Goal: Task Accomplishment & Management: Manage account settings

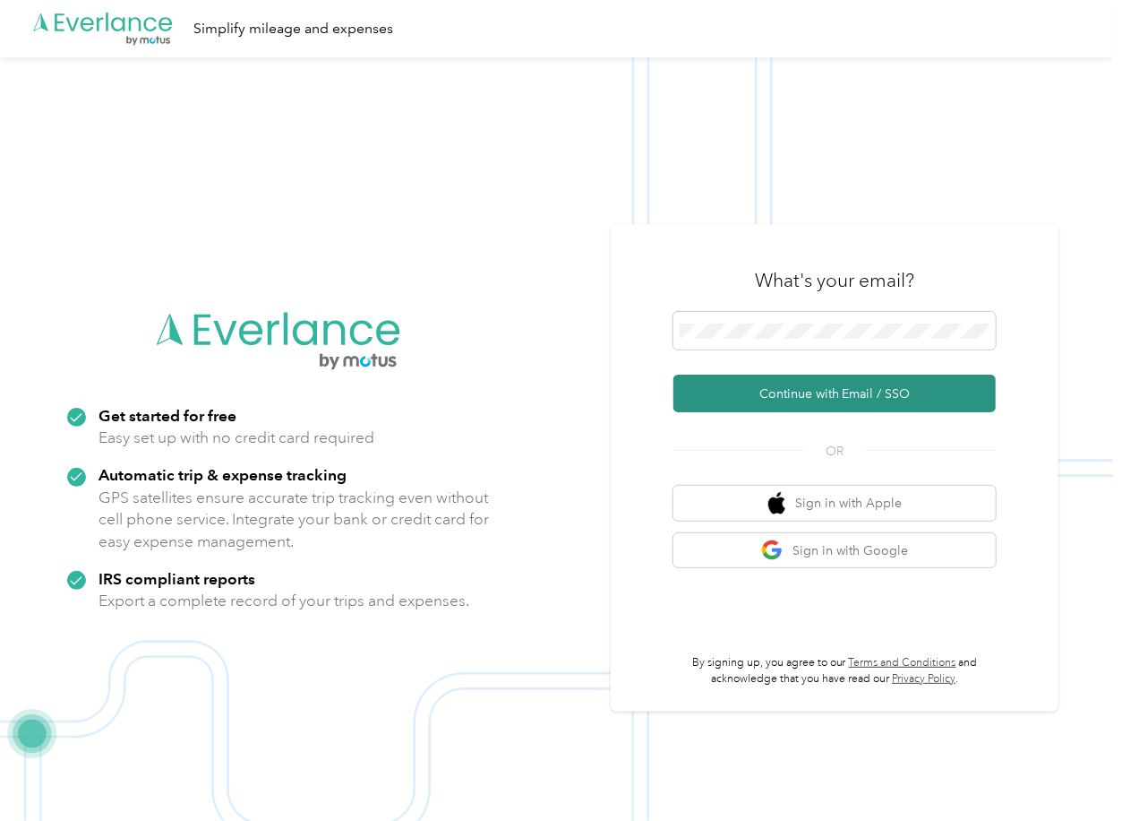
drag, startPoint x: 740, startPoint y: 398, endPoint x: 728, endPoint y: 398, distance: 11.6
click at [739, 399] on button "Continue with Email / SSO" at bounding box center [835, 393] width 322 height 38
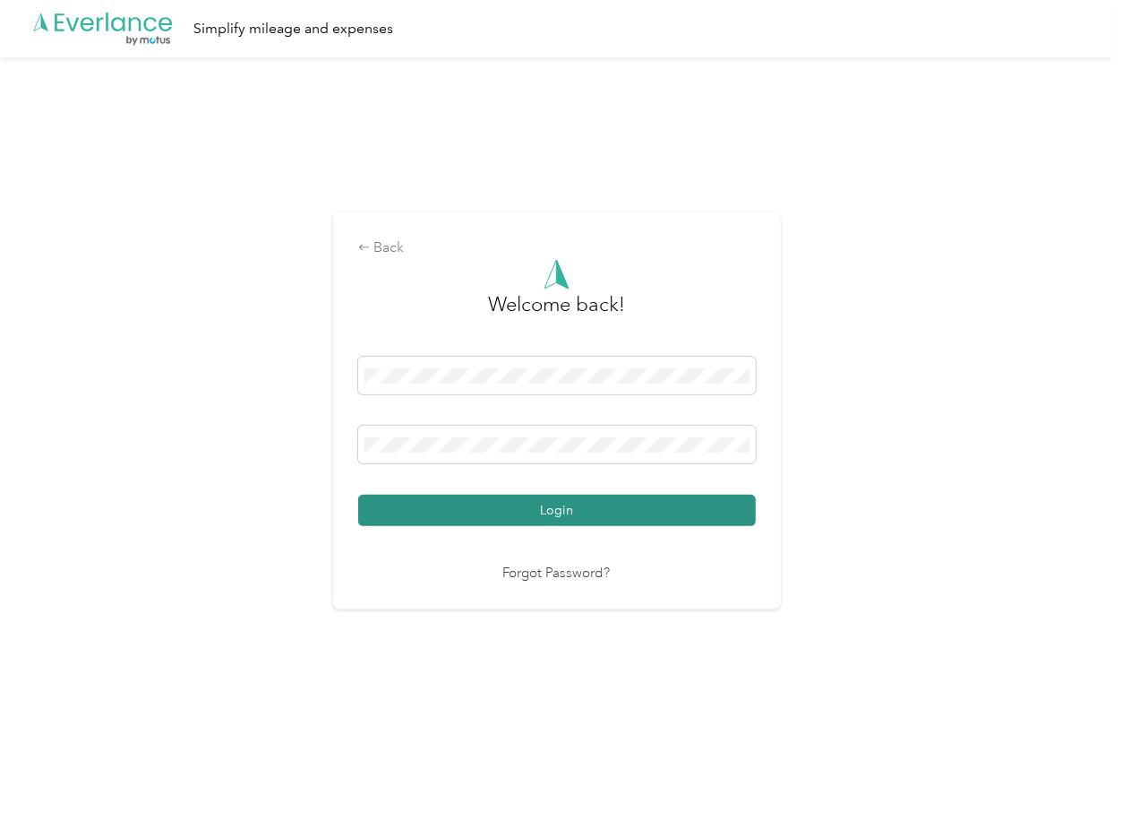
click at [424, 505] on button "Login" at bounding box center [557, 509] width 398 height 31
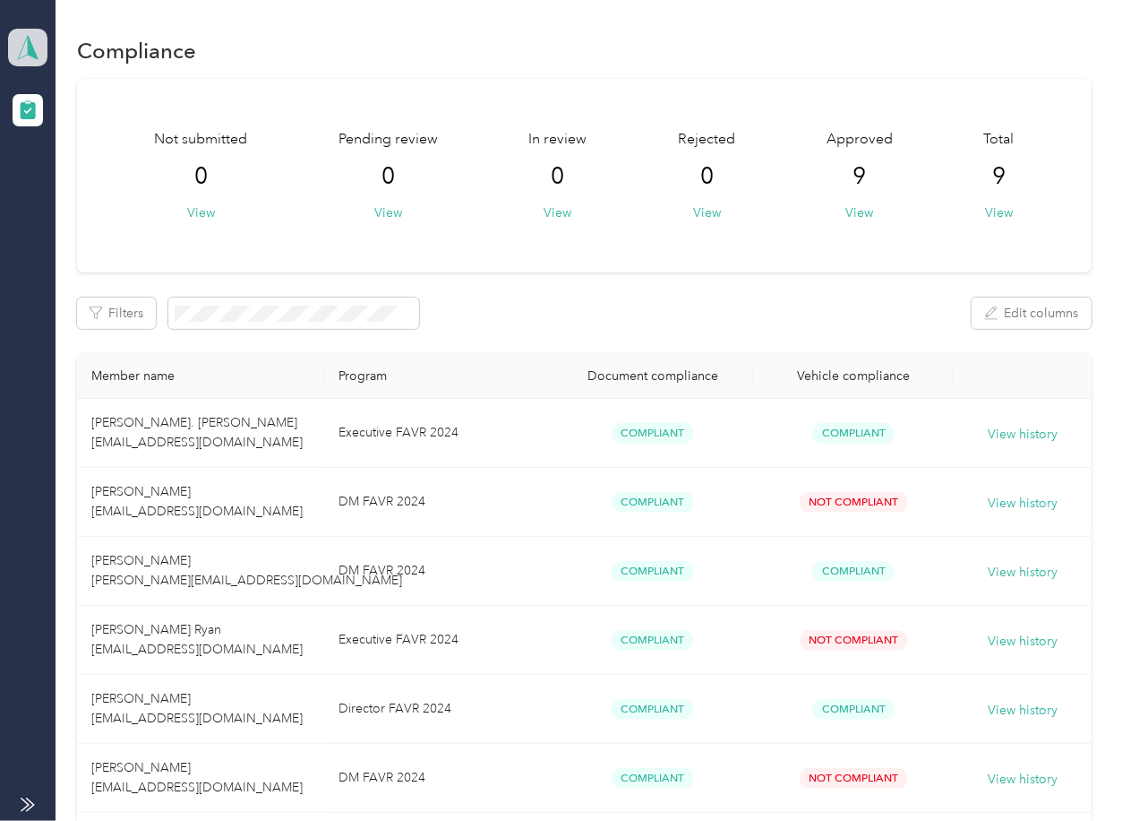
click at [30, 50] on polygon at bounding box center [33, 46] width 10 height 23
click at [70, 178] on div "Log out" at bounding box center [57, 187] width 69 height 19
